Goal: Task Accomplishment & Management: Use online tool/utility

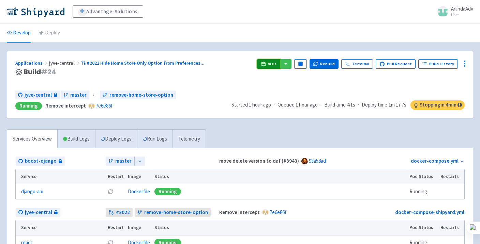
click at [271, 62] on link "Visit" at bounding box center [268, 64] width 23 height 10
click at [330, 65] on button "Rebuild" at bounding box center [323, 64] width 29 height 10
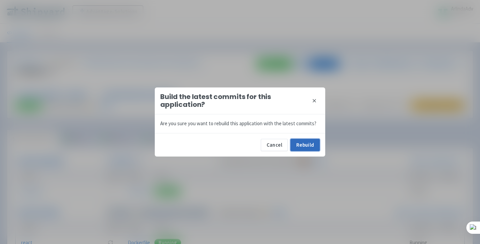
click at [306, 143] on button "Rebuild" at bounding box center [304, 145] width 29 height 12
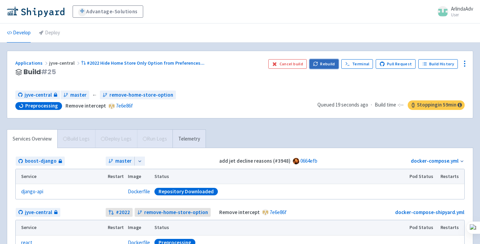
click at [325, 62] on button "Rebuild" at bounding box center [323, 64] width 29 height 10
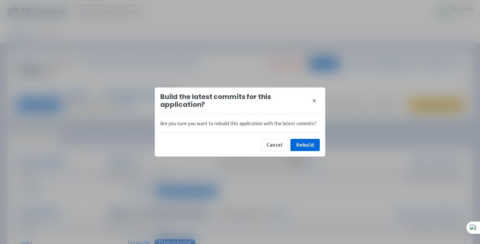
drag, startPoint x: 325, startPoint y: 121, endPoint x: 325, endPoint y: 115, distance: 5.8
click at [325, 120] on div "Build the latest commits for this application? close Are you sure you want to r…" at bounding box center [240, 122] width 480 height 244
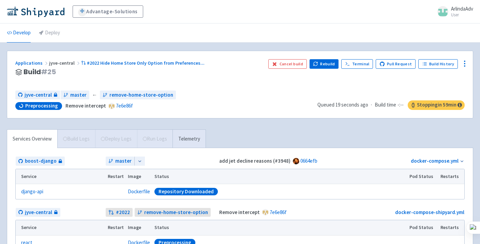
click at [273, 75] on div "Cancel build Rebuild Terminal Pull Request Build History" at bounding box center [366, 72] width 196 height 26
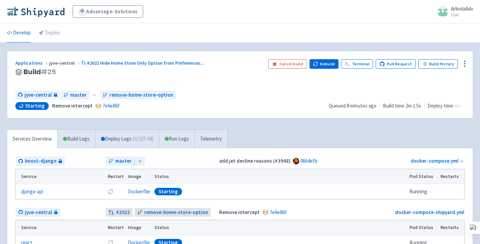
click at [280, 93] on div "jyve-central master ← remove-home-store-option" at bounding box center [169, 95] width 308 height 9
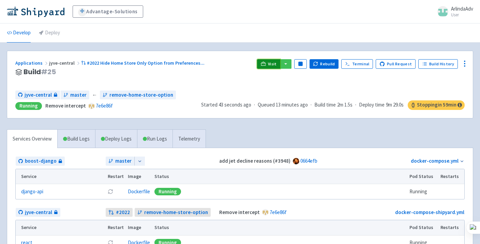
click at [266, 62] on icon at bounding box center [263, 63] width 5 height 5
click at [317, 65] on icon "button" at bounding box center [316, 65] width 4 height 2
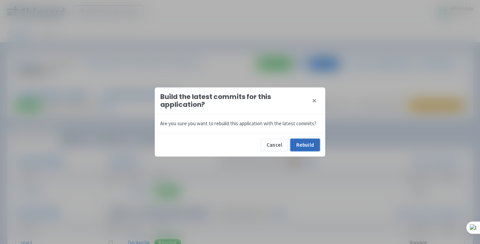
click at [302, 145] on button "Rebuild" at bounding box center [304, 145] width 29 height 12
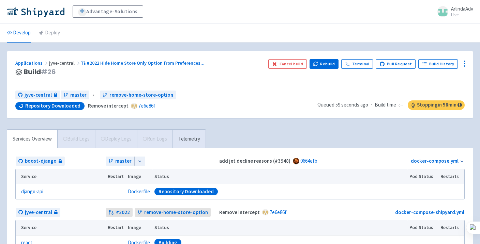
click at [232, 15] on div "Advantage-Solutions ArlindaAdv User Profile Sign out" at bounding box center [240, 11] width 466 height 12
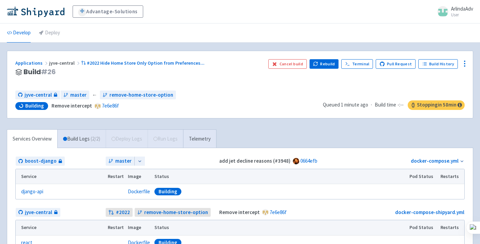
click at [199, 19] on div "Advantage-Solutions ArlindaAdv User Profile Sign out" at bounding box center [240, 12] width 480 height 24
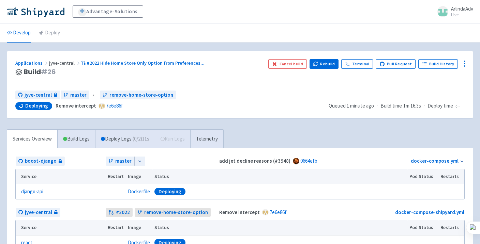
click at [199, 9] on div "Advantage-Solutions ArlindaAdv User Profile Sign out" at bounding box center [240, 11] width 466 height 12
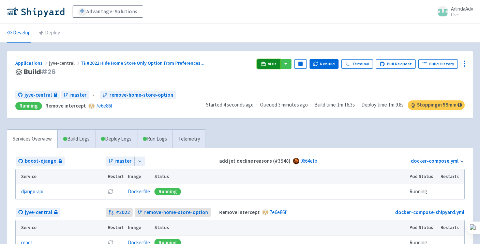
click at [274, 68] on link "Visit" at bounding box center [268, 64] width 23 height 10
